Goal: Find specific fact

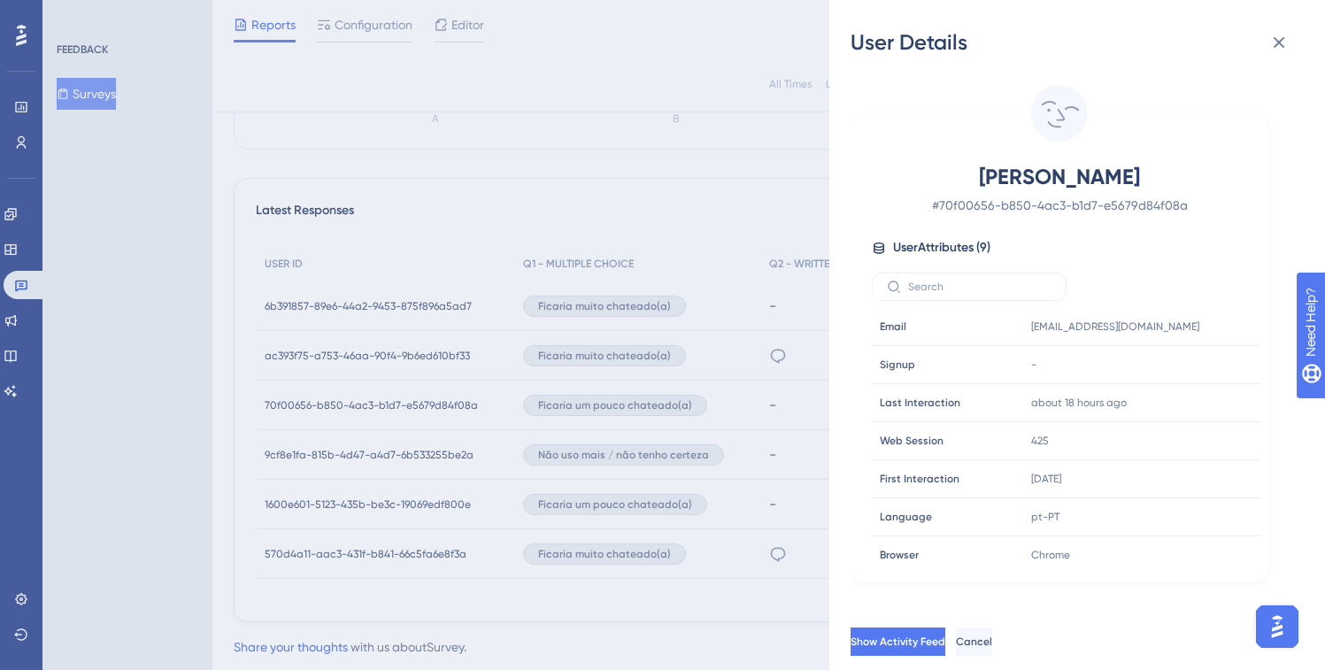
click at [1107, 238] on div "User Attributes ( 9 )" at bounding box center [1059, 247] width 375 height 21
drag, startPoint x: 1275, startPoint y: 41, endPoint x: 1314, endPoint y: 92, distance: 64.4
click at [1276, 41] on icon at bounding box center [1278, 42] width 21 height 21
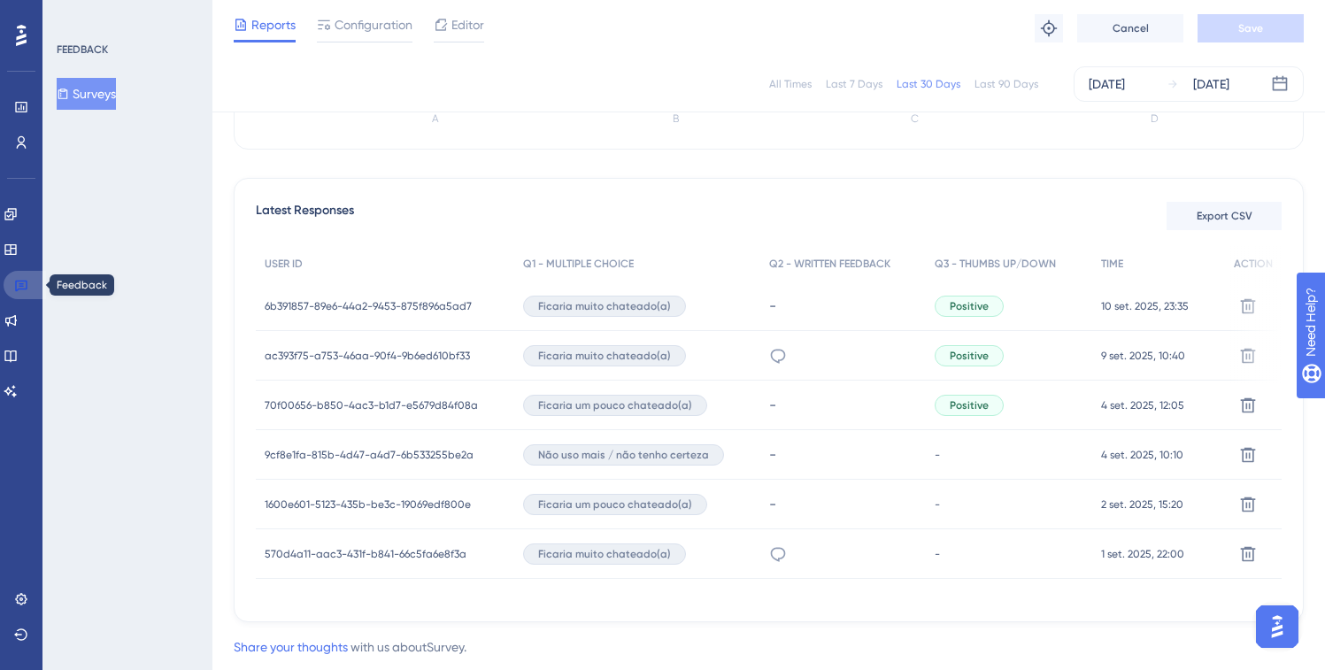
click at [19, 284] on icon at bounding box center [21, 287] width 12 height 12
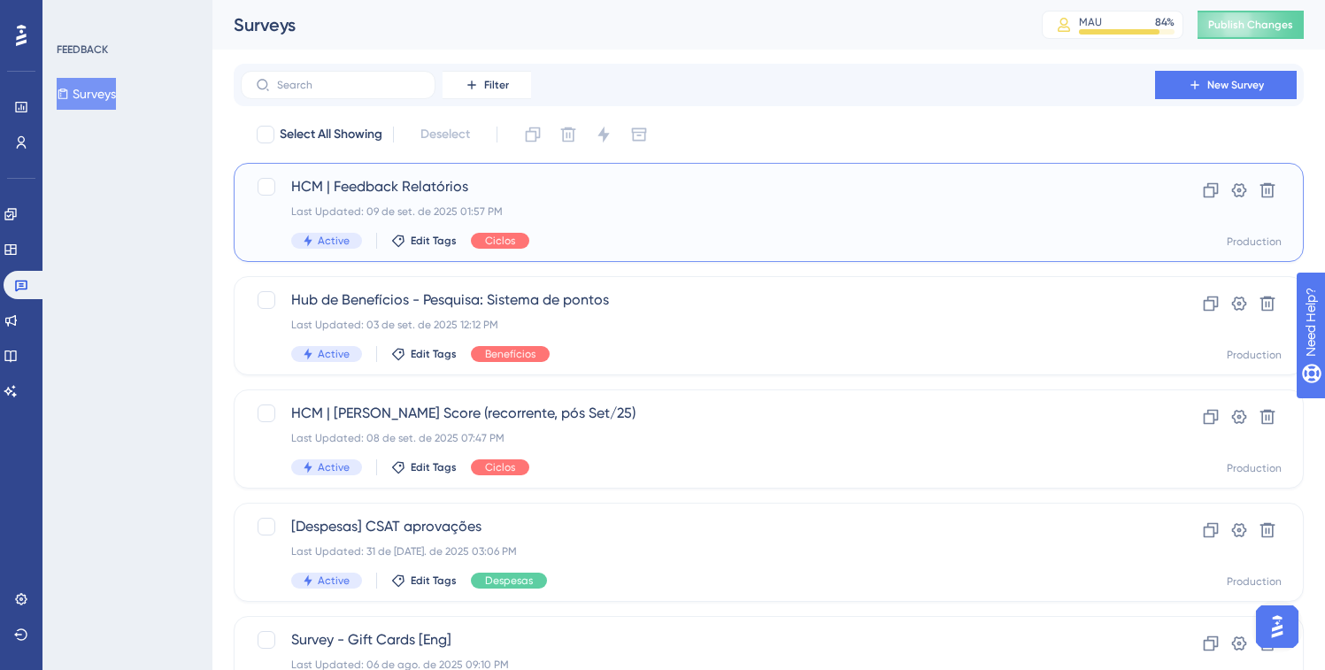
click at [571, 216] on div "Last Updated: 09 de set. de 2025 01:57 PM" at bounding box center [697, 211] width 813 height 14
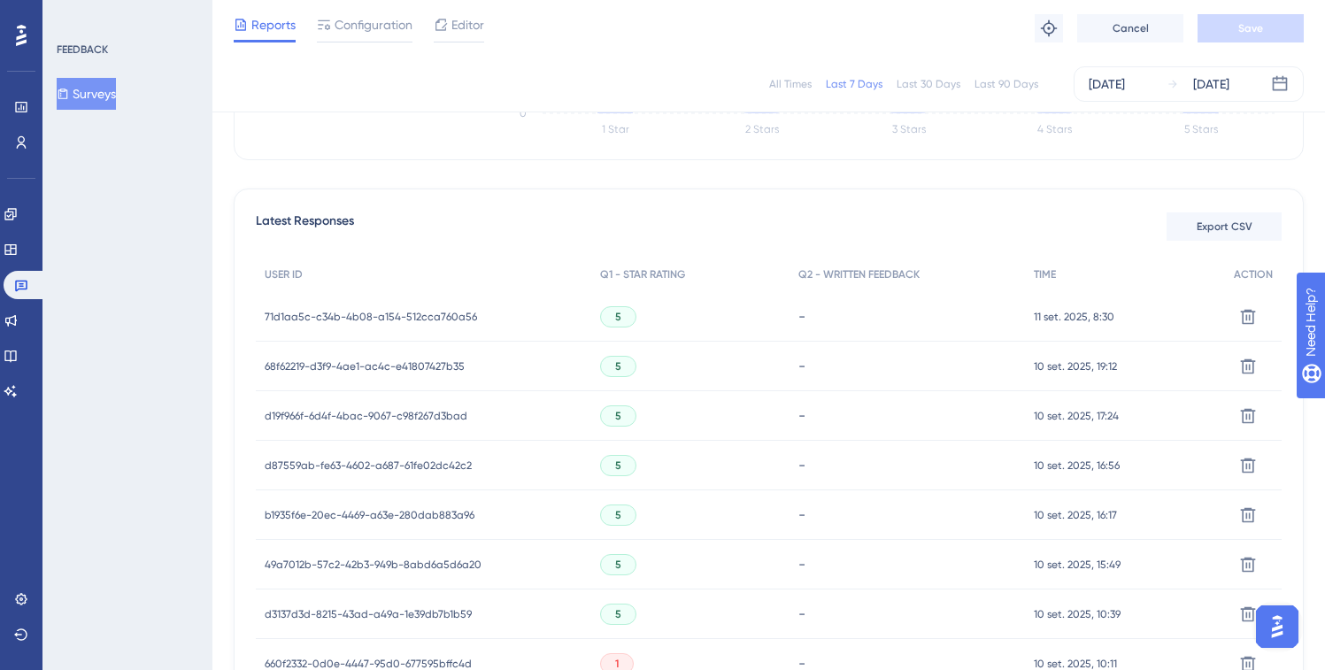
scroll to position [628, 0]
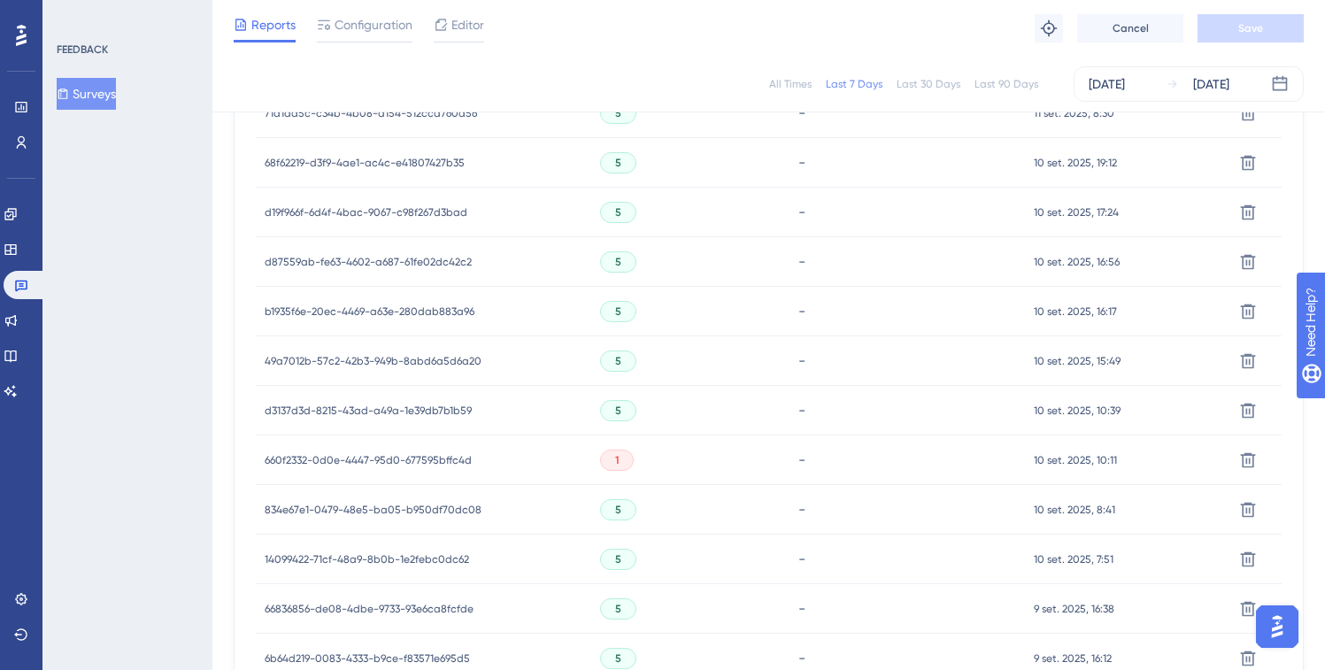
click at [390, 450] on div "660f2332-0d0e-4447-95d0-677595bffc4d 660f2332-0d0e-4447-95d0-677595bffc4d" at bounding box center [368, 460] width 207 height 50
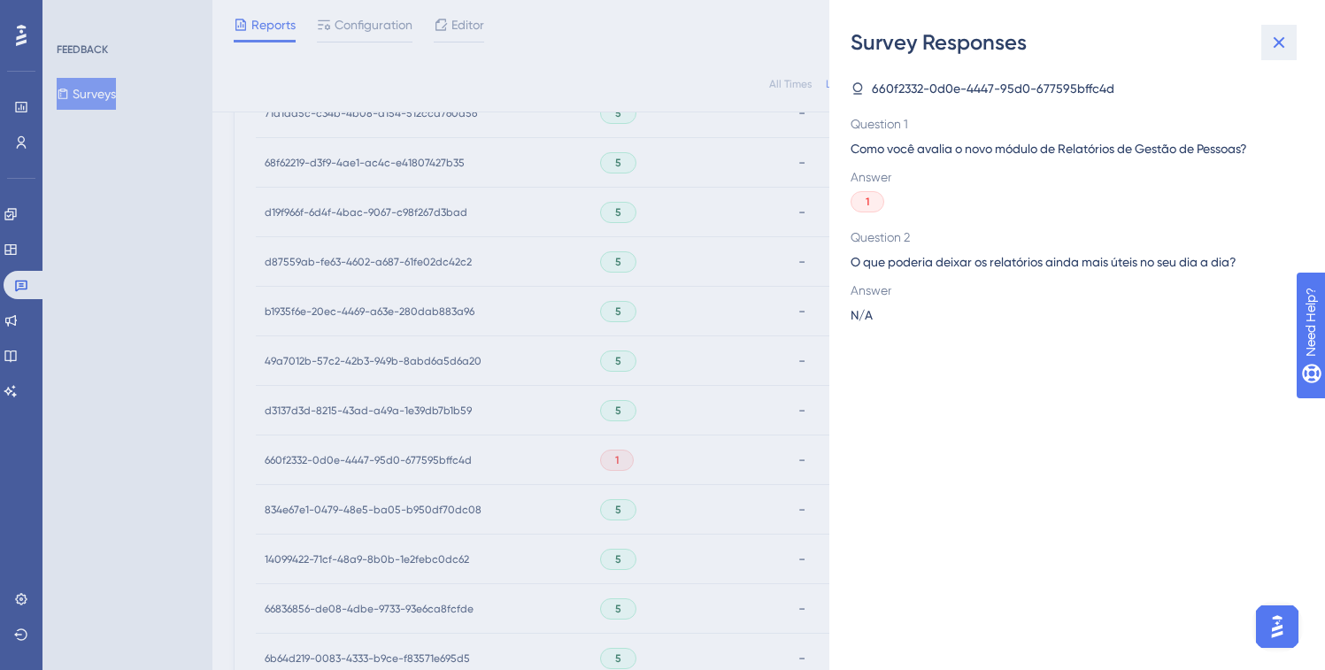
drag, startPoint x: 1282, startPoint y: 46, endPoint x: 974, endPoint y: 135, distance: 320.5
click at [1281, 46] on icon at bounding box center [1280, 43] width 12 height 12
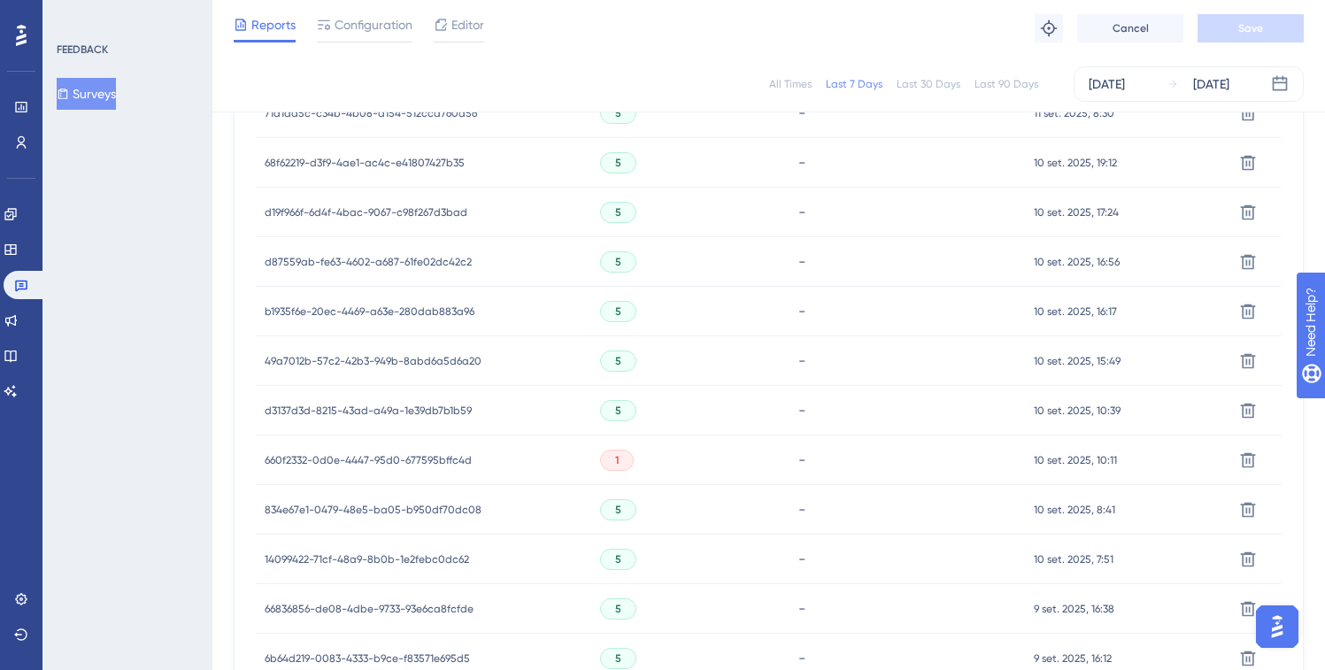
click at [381, 458] on span "660f2332-0d0e-4447-95d0-677595bffc4d" at bounding box center [368, 460] width 207 height 14
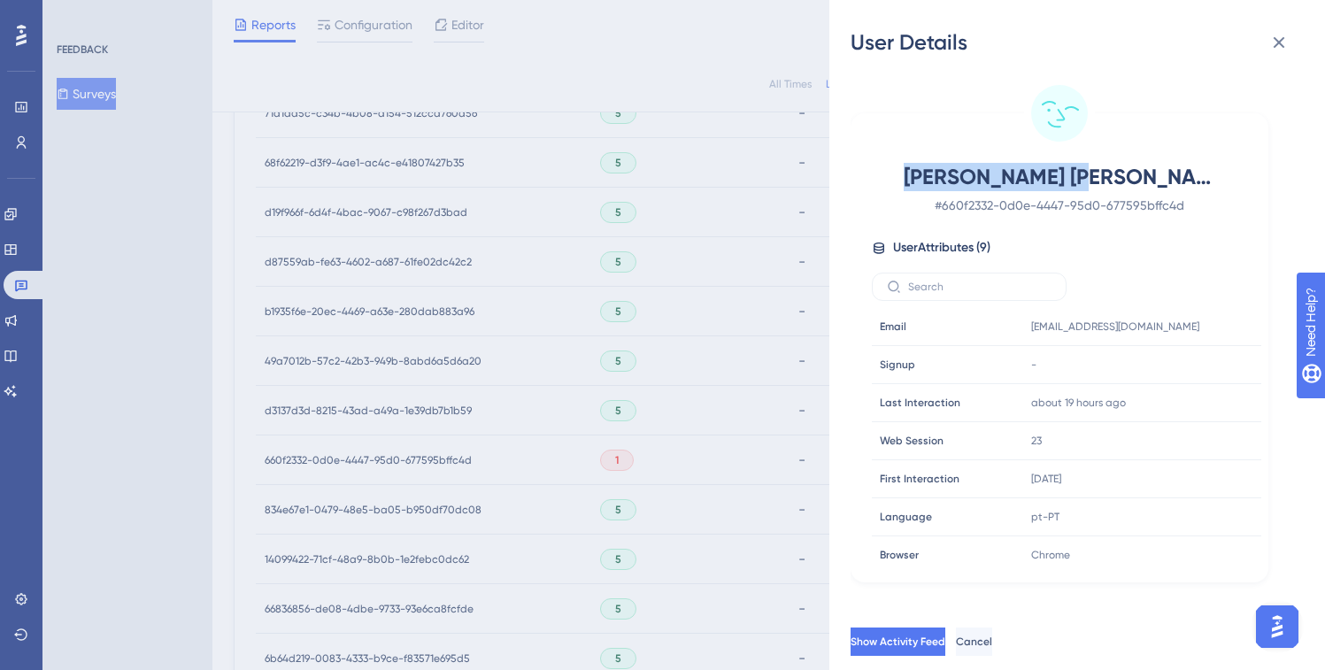
drag, startPoint x: 1155, startPoint y: 174, endPoint x: 954, endPoint y: 180, distance: 201.0
click at [954, 180] on span "[PERSON_NAME] [PERSON_NAME]" at bounding box center [1060, 177] width 312 height 28
copy span "[PERSON_NAME] [PERSON_NAME]"
